Goal: Task Accomplishment & Management: Manage account settings

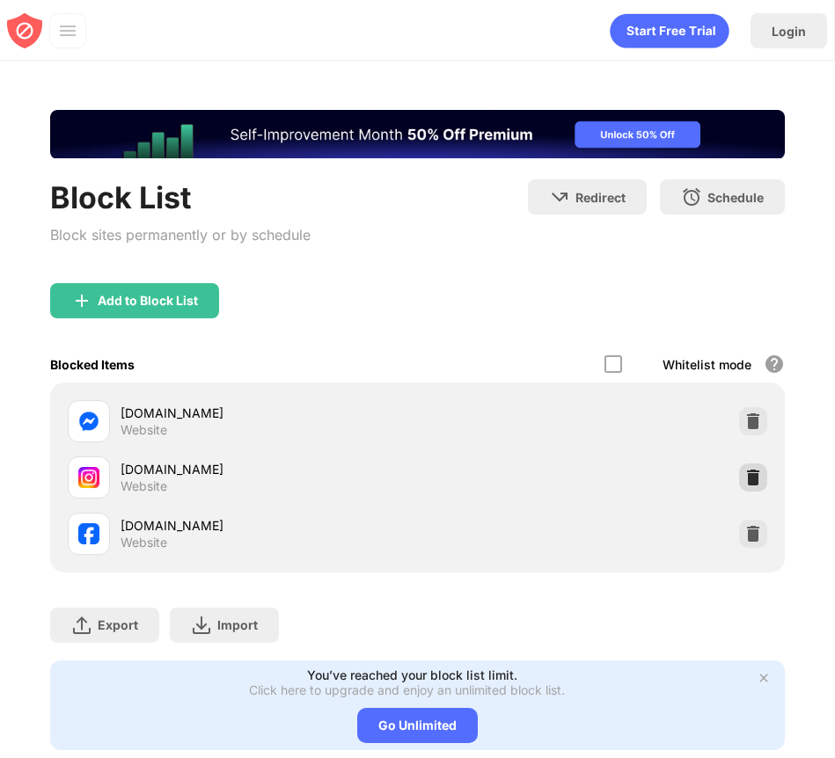
click at [739, 490] on div at bounding box center [753, 477] width 28 height 28
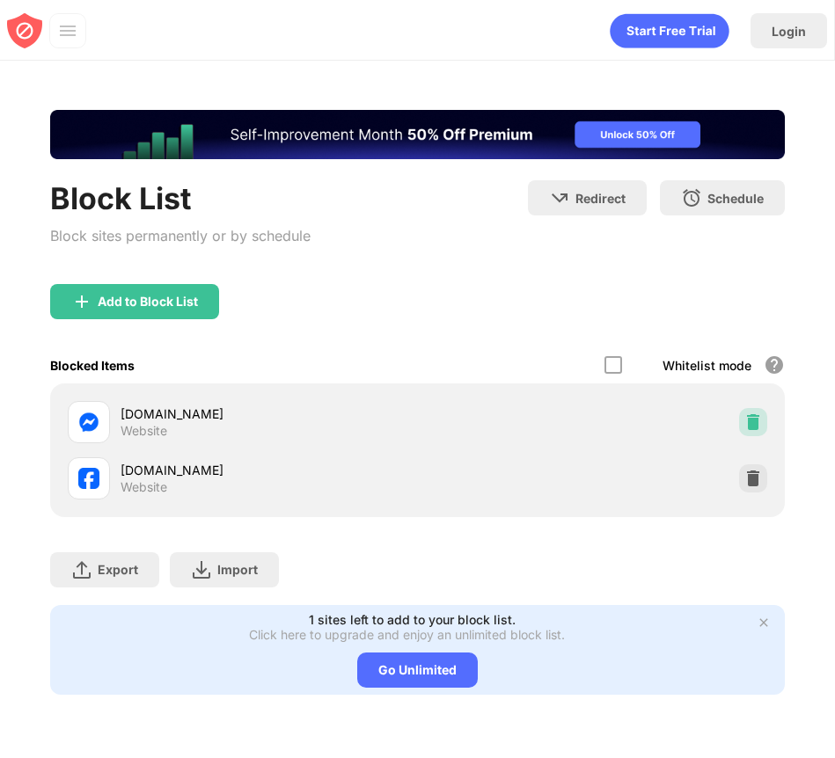
click at [748, 428] on img at bounding box center [753, 422] width 18 height 18
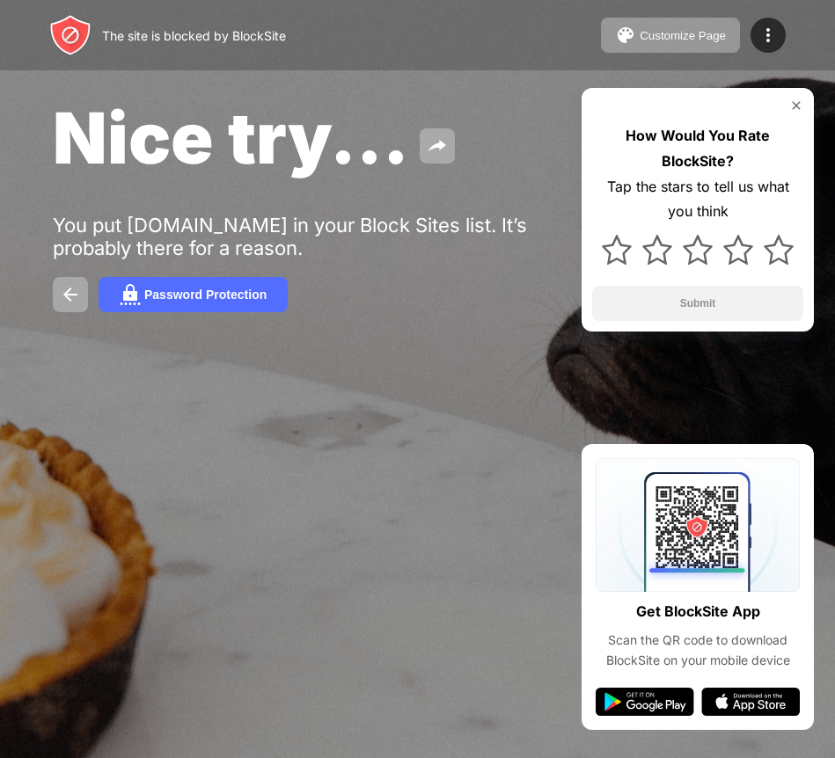
click at [745, 26] on div "Customize Page Edit Block List Redirect Customize Block Page Upgrade Password P…" at bounding box center [693, 35] width 185 height 35
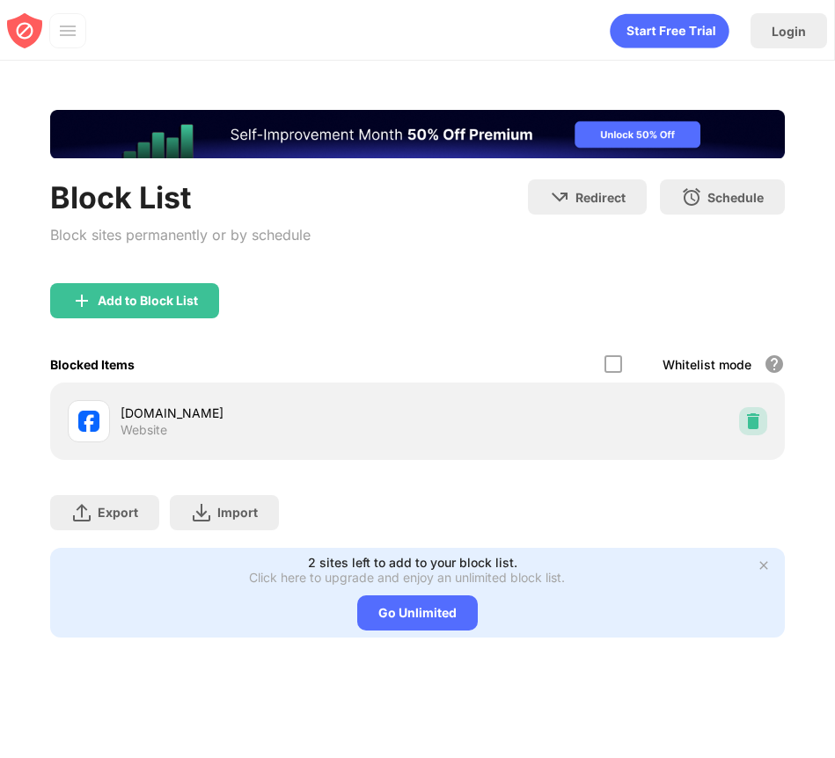
click at [759, 423] on img at bounding box center [753, 421] width 18 height 18
